Goal: Entertainment & Leisure: Consume media (video, audio)

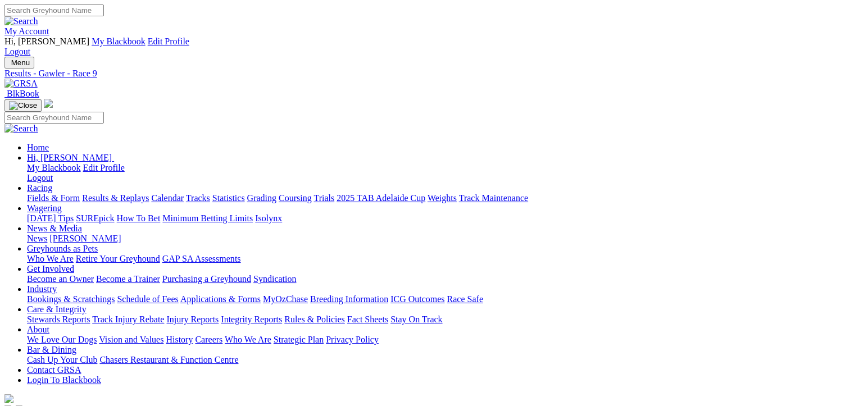
click at [34, 193] on link "Fields & Form" at bounding box center [53, 198] width 53 height 10
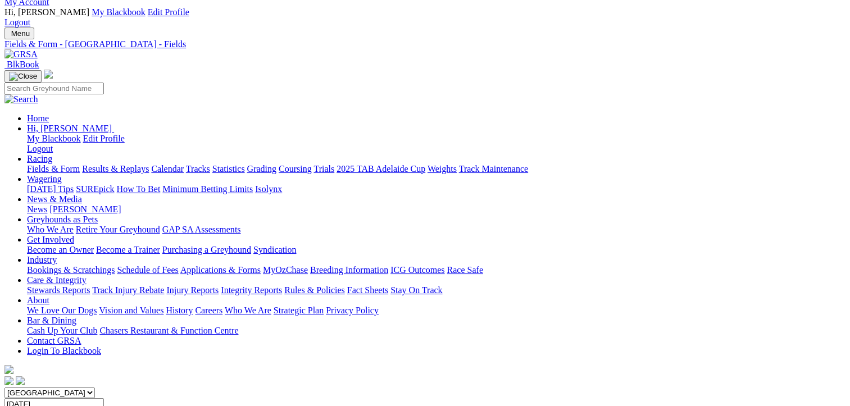
scroll to position [56, 0]
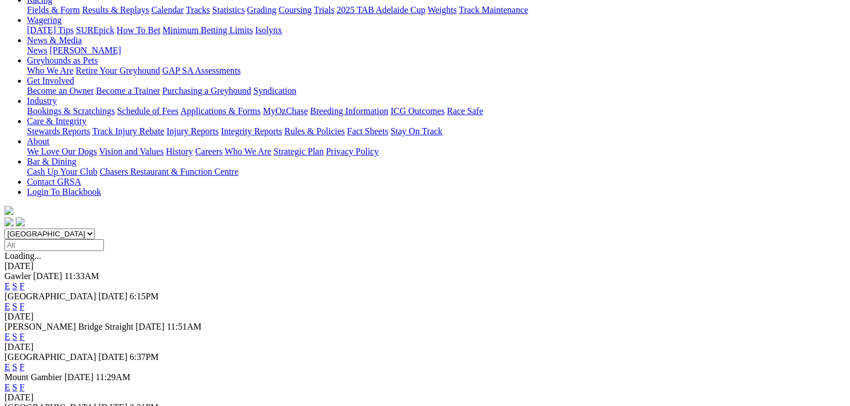
scroll to position [225, 0]
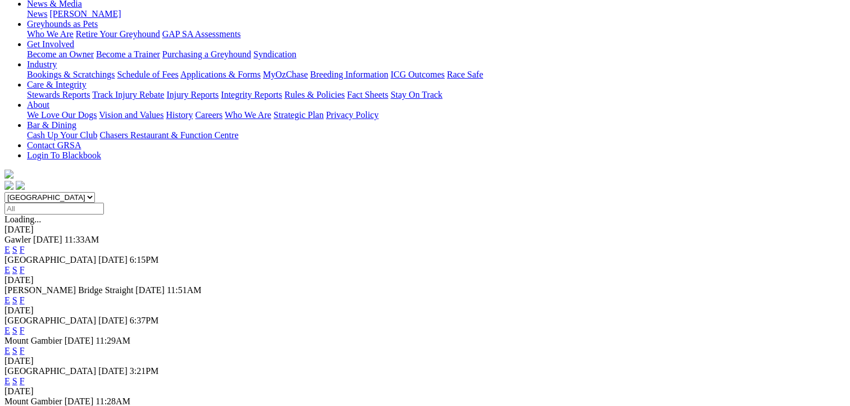
click at [25, 376] on link "F" at bounding box center [22, 381] width 5 height 10
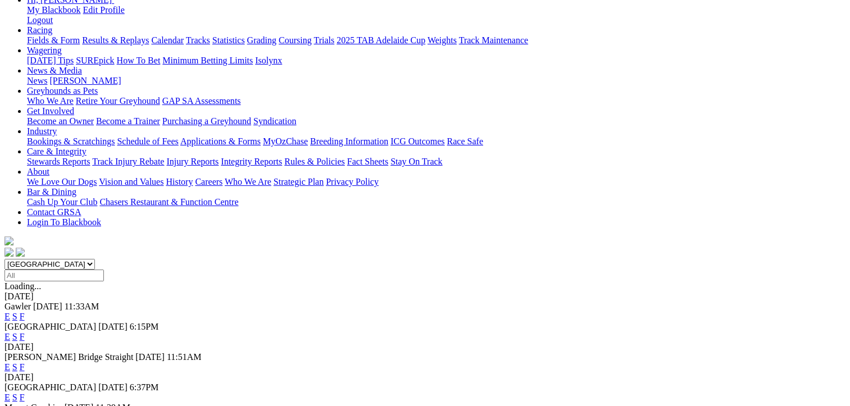
scroll to position [169, 0]
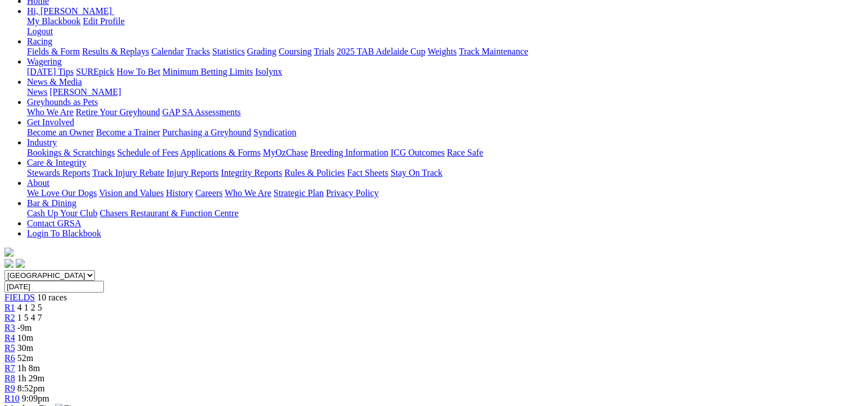
scroll to position [169, 0]
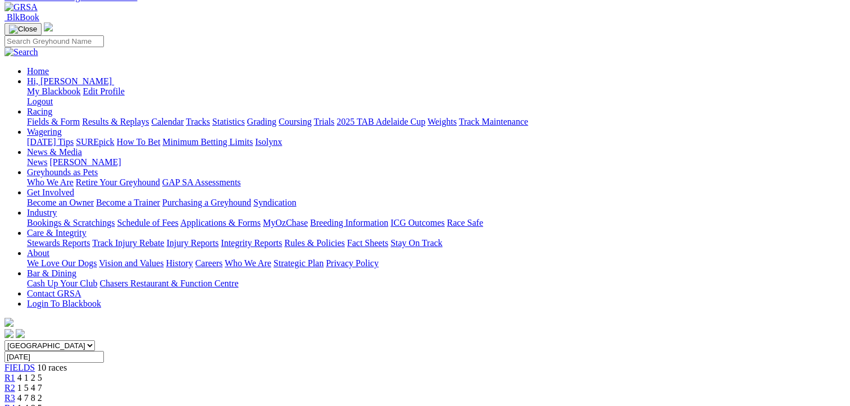
scroll to position [169, 0]
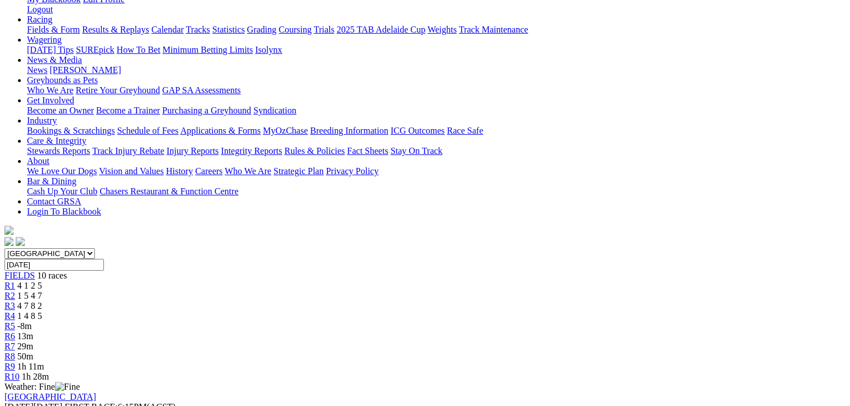
click at [42, 301] on span "4 7 8 2" at bounding box center [29, 306] width 25 height 10
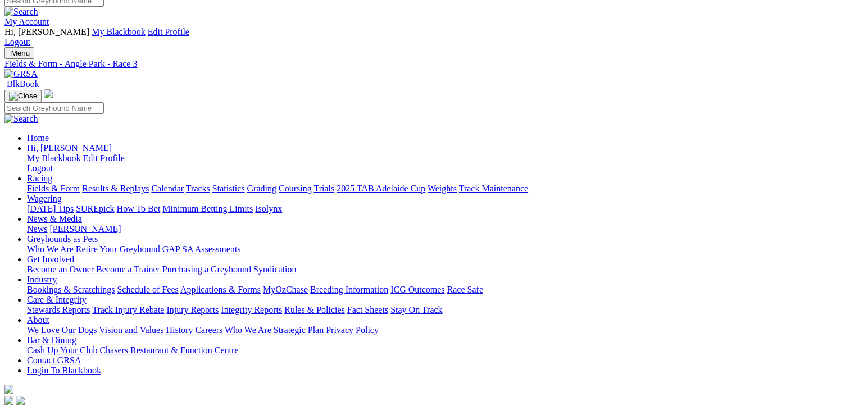
scroll to position [169, 0]
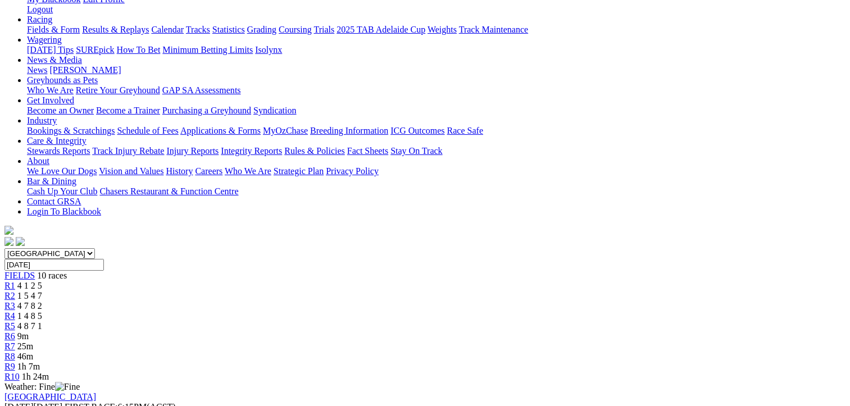
click at [29, 331] on span "9m" at bounding box center [22, 336] width 11 height 10
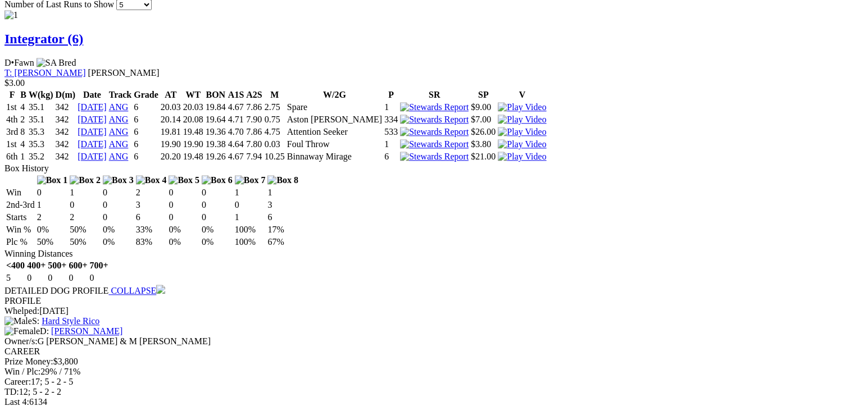
scroll to position [1236, 0]
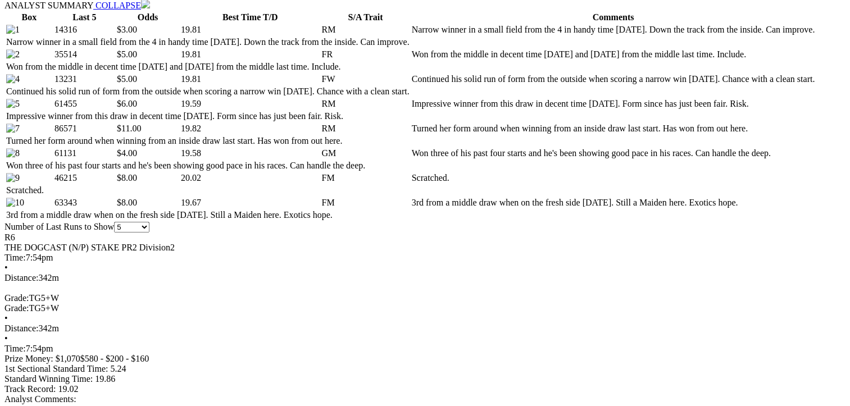
scroll to position [618, 0]
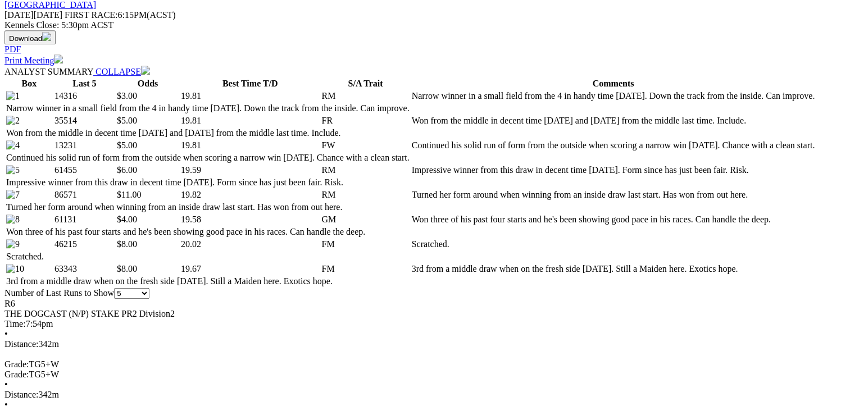
scroll to position [506, 0]
